Goal: Task Accomplishment & Management: Use online tool/utility

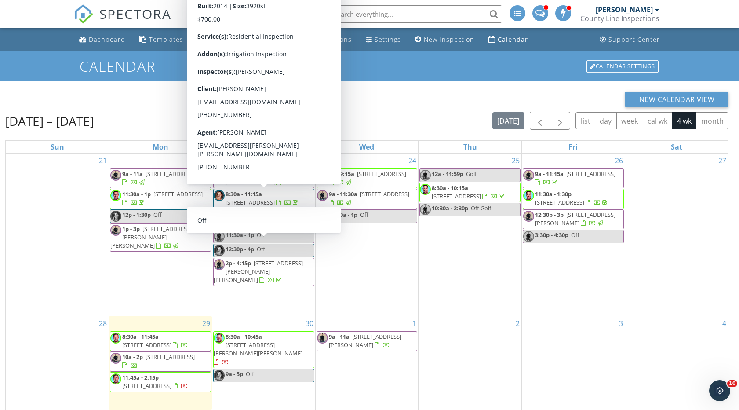
click at [411, 72] on h1 "Calendar" at bounding box center [370, 65] width 580 height 15
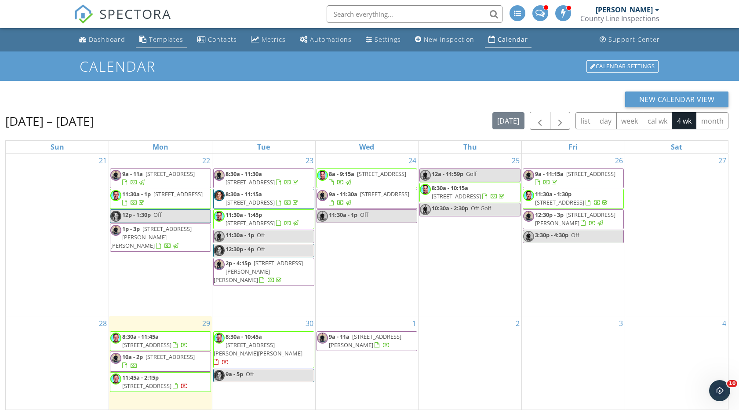
click at [165, 42] on div "Templates" at bounding box center [166, 39] width 34 height 8
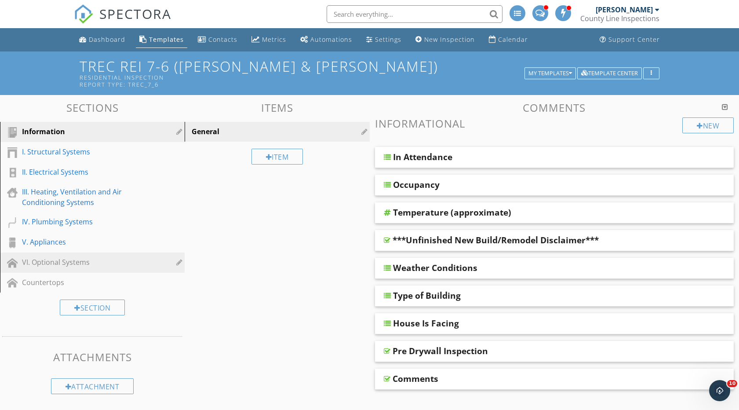
click at [71, 264] on div "VI. Optional Systems" at bounding box center [82, 262] width 121 height 11
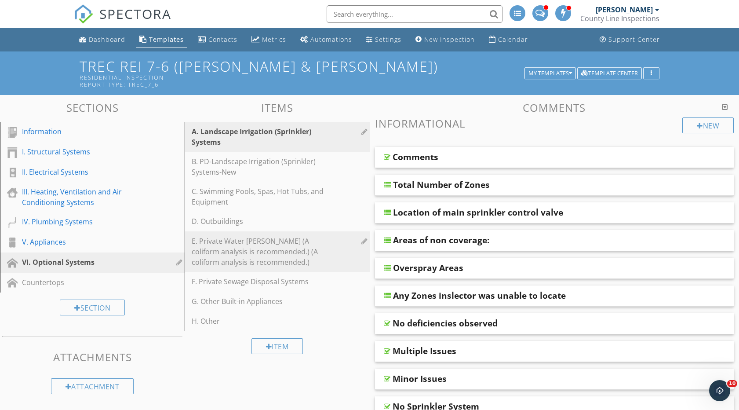
click at [235, 243] on div "E. Private Water Wells (A coliform analysis is recommended.) (A coliform analys…" at bounding box center [262, 252] width 140 height 32
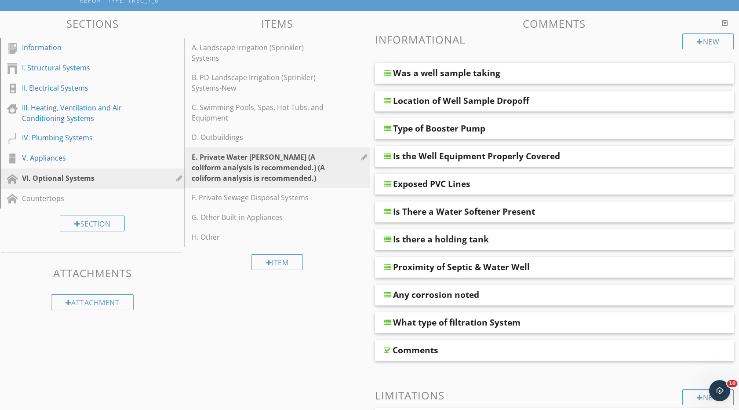
scroll to position [82, 0]
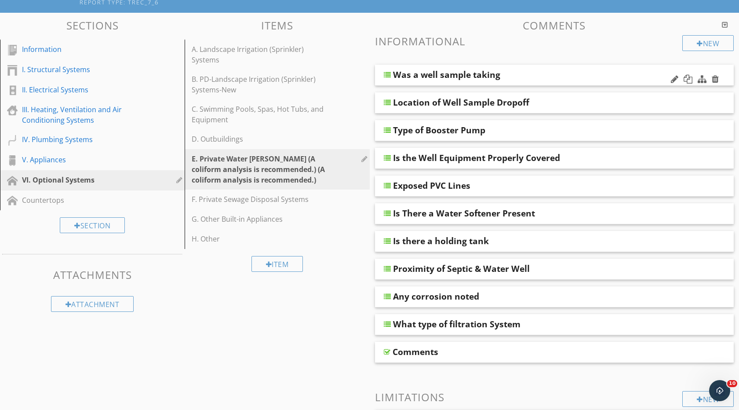
click at [387, 75] on div at bounding box center [387, 74] width 7 height 7
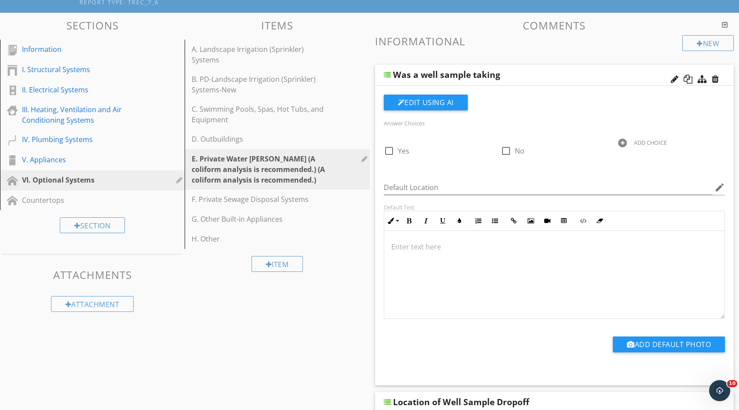
click at [387, 75] on div at bounding box center [387, 74] width 7 height 7
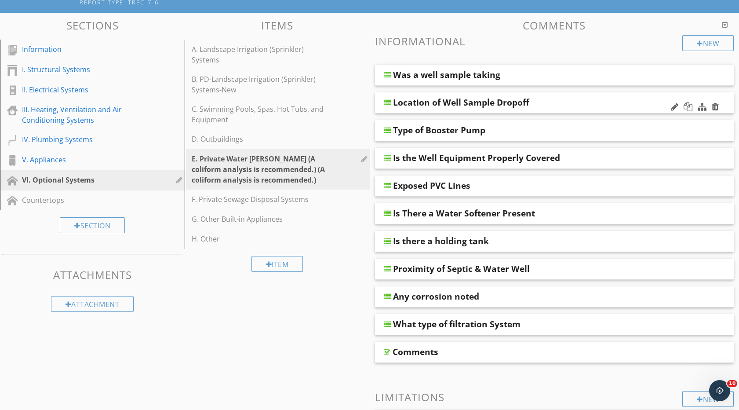
click at [387, 104] on div at bounding box center [387, 102] width 7 height 7
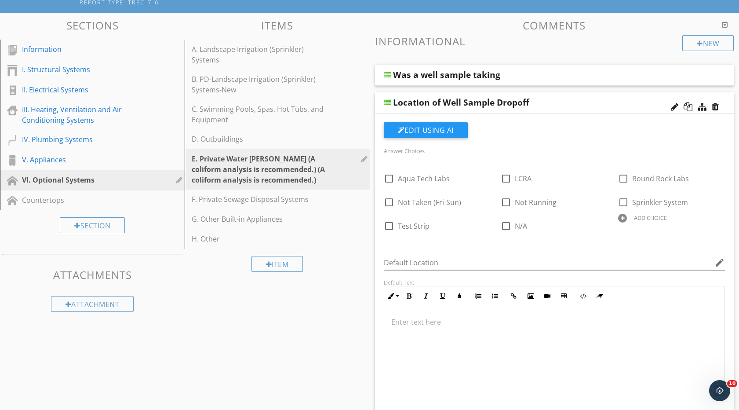
click at [387, 104] on div at bounding box center [387, 102] width 7 height 7
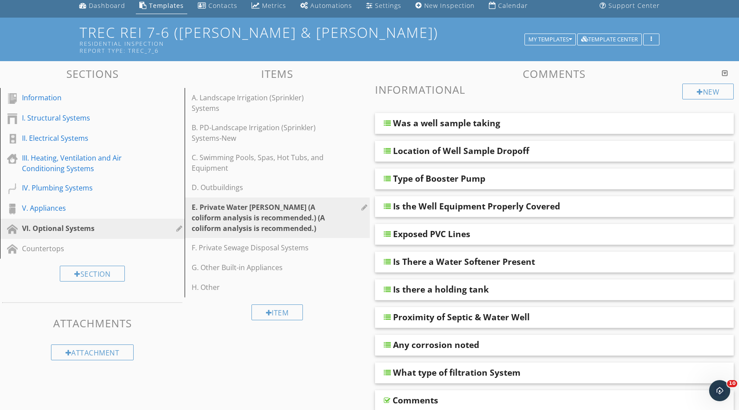
scroll to position [31, 0]
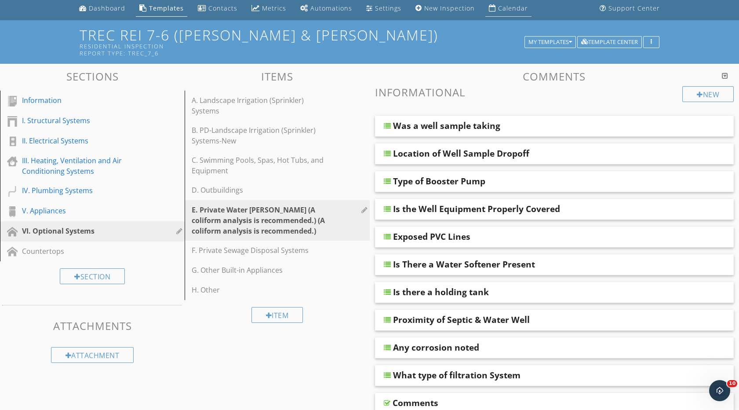
click at [507, 8] on div "Calendar" at bounding box center [513, 8] width 30 height 8
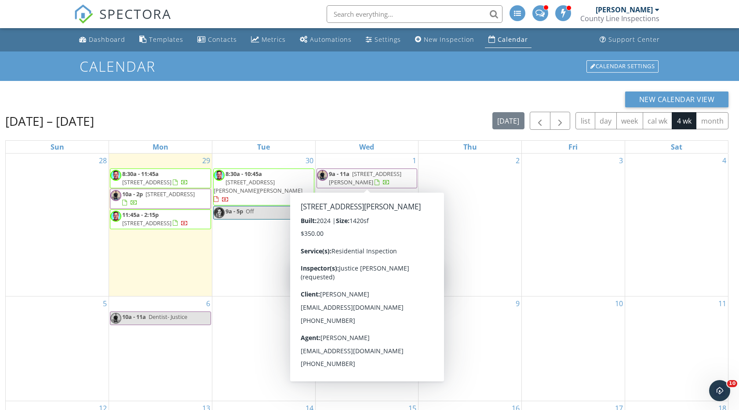
click at [365, 71] on h1 "Calendar" at bounding box center [370, 65] width 580 height 15
